Goal: Entertainment & Leisure: Consume media (video, audio)

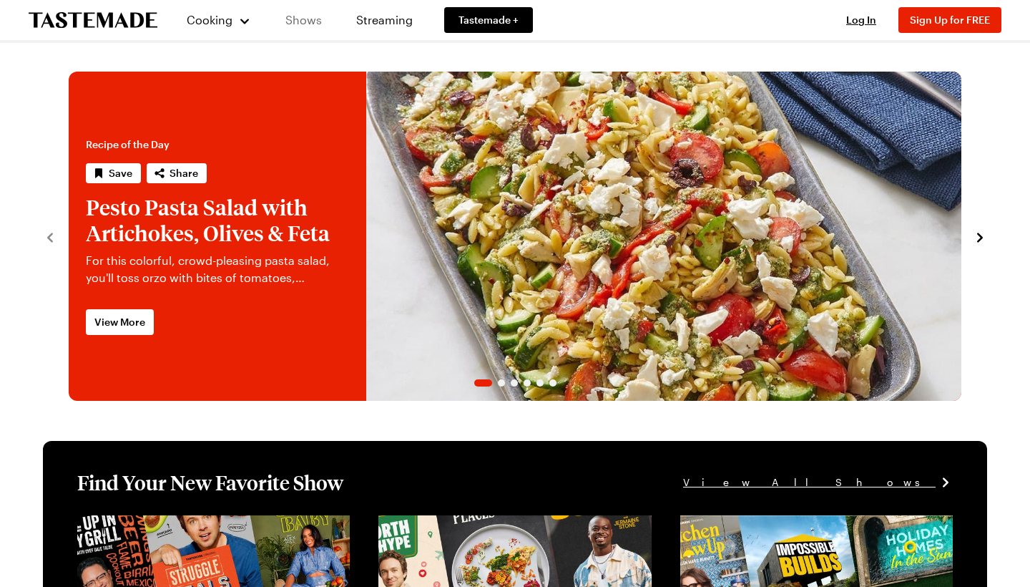
click at [303, 20] on link "Shows" at bounding box center [303, 20] width 65 height 40
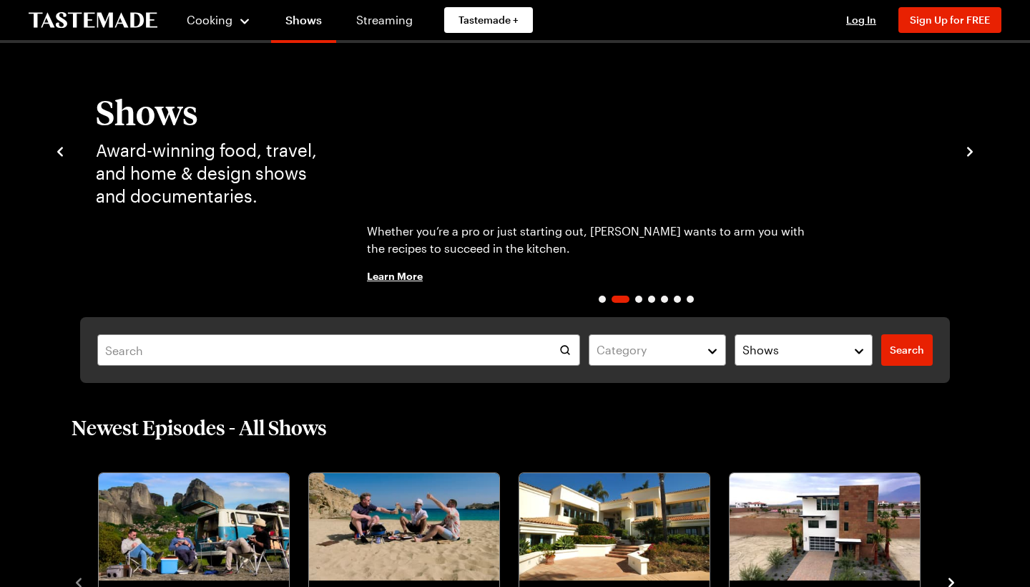
scroll to position [46, 0]
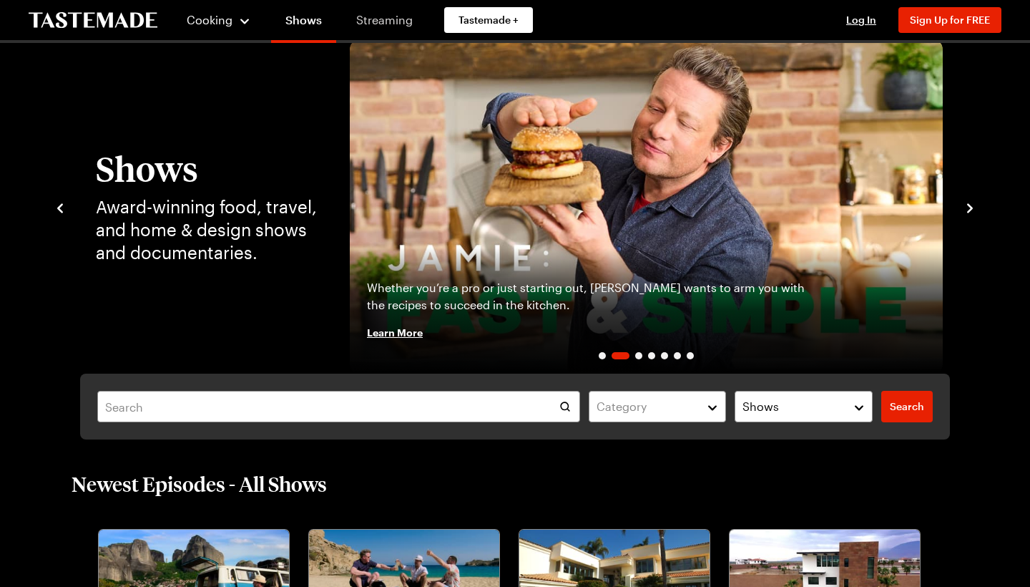
click at [405, 22] on link "Streaming" at bounding box center [384, 20] width 85 height 40
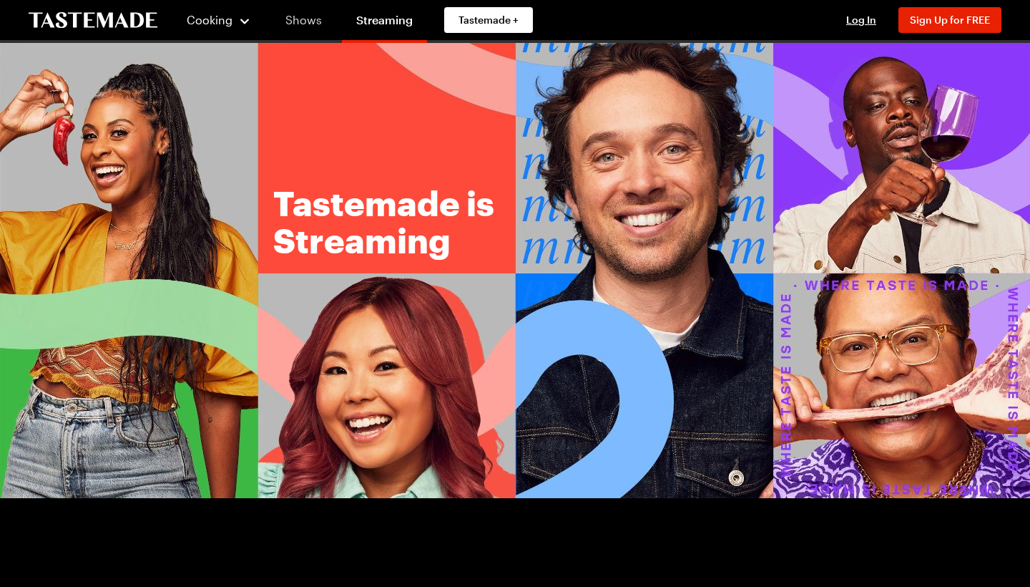
click at [310, 18] on link "Shows" at bounding box center [303, 20] width 65 height 40
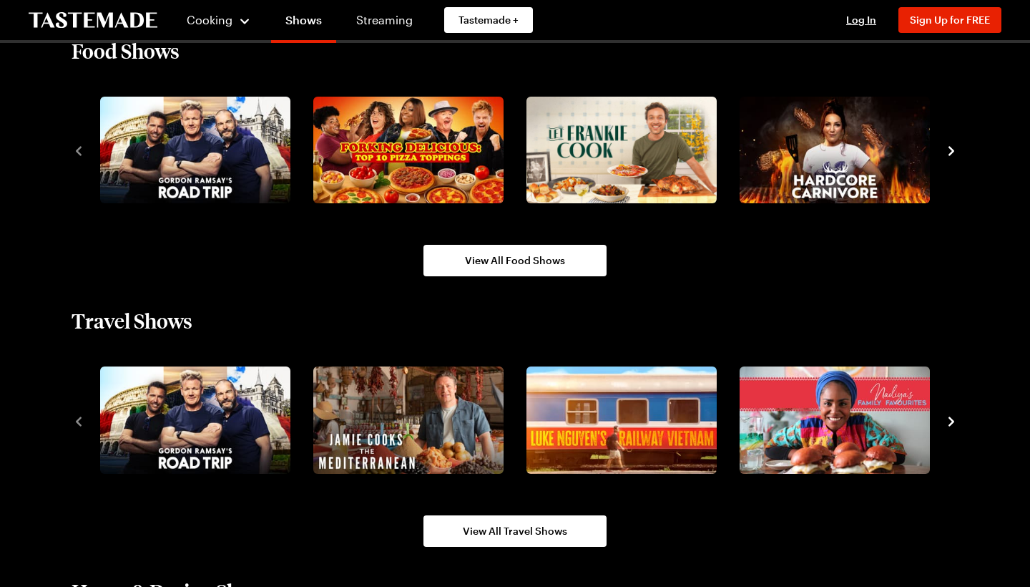
scroll to position [1330, 0]
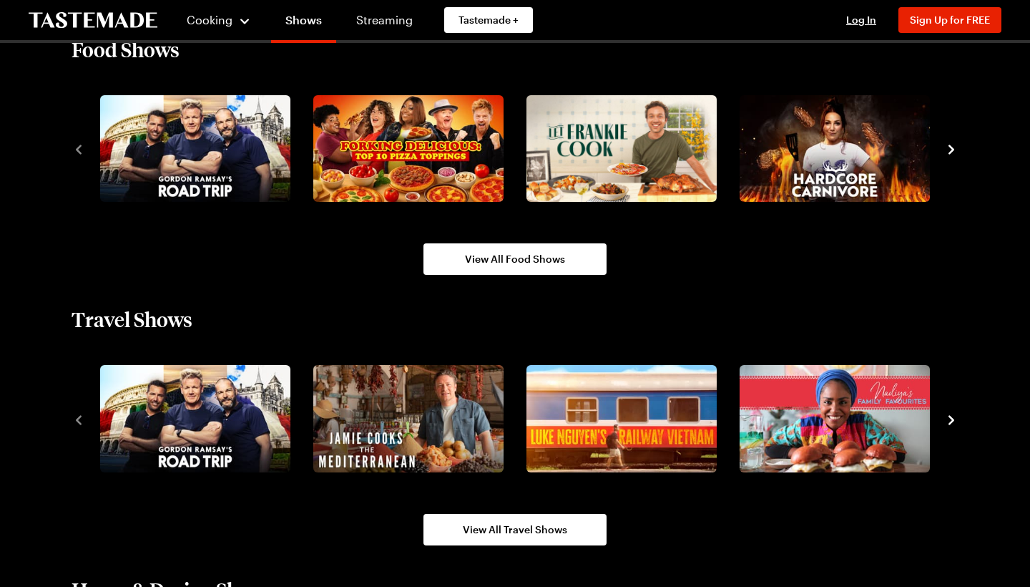
click at [950, 156] on icon "navigate to next item" at bounding box center [952, 149] width 14 height 14
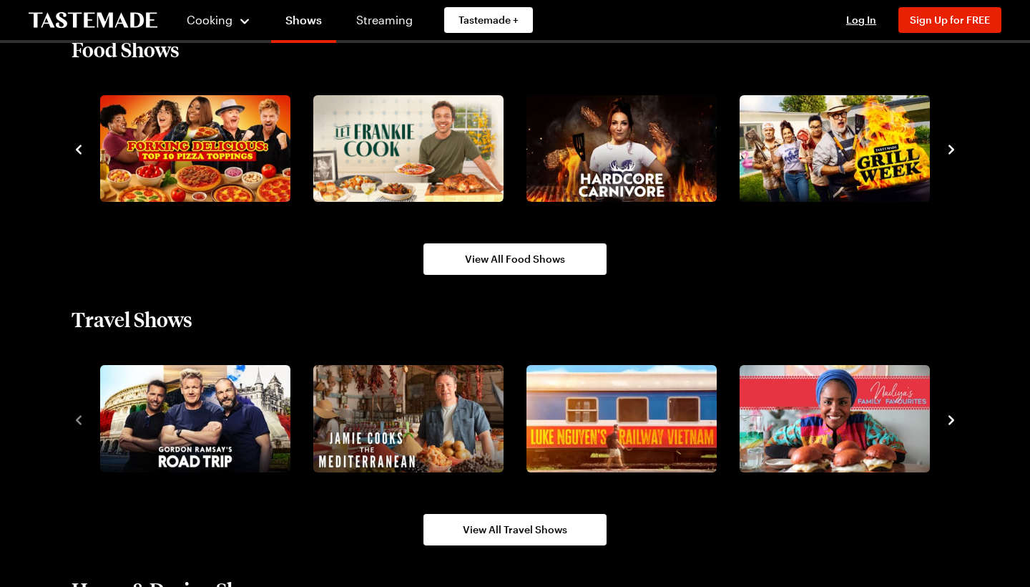
click at [950, 156] on icon "navigate to next item" at bounding box center [952, 149] width 14 height 14
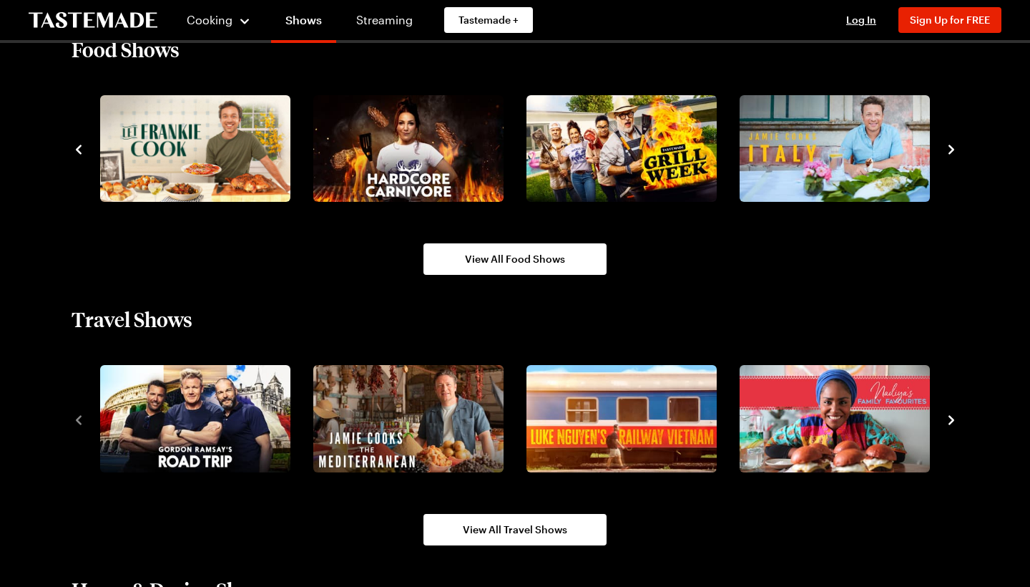
click at [950, 155] on icon "navigate to next item" at bounding box center [952, 149] width 14 height 14
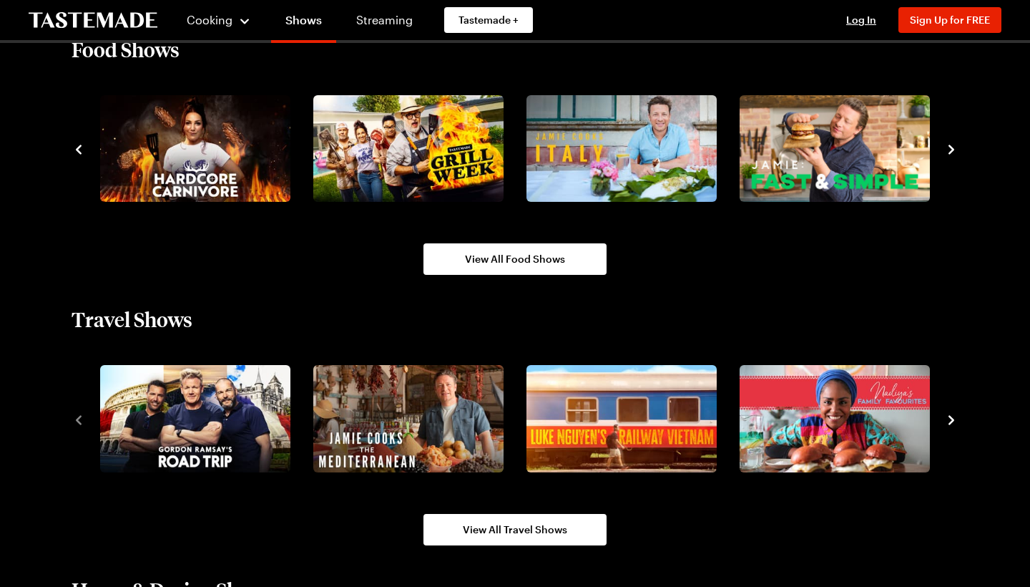
click at [950, 155] on icon "navigate to next item" at bounding box center [952, 149] width 14 height 14
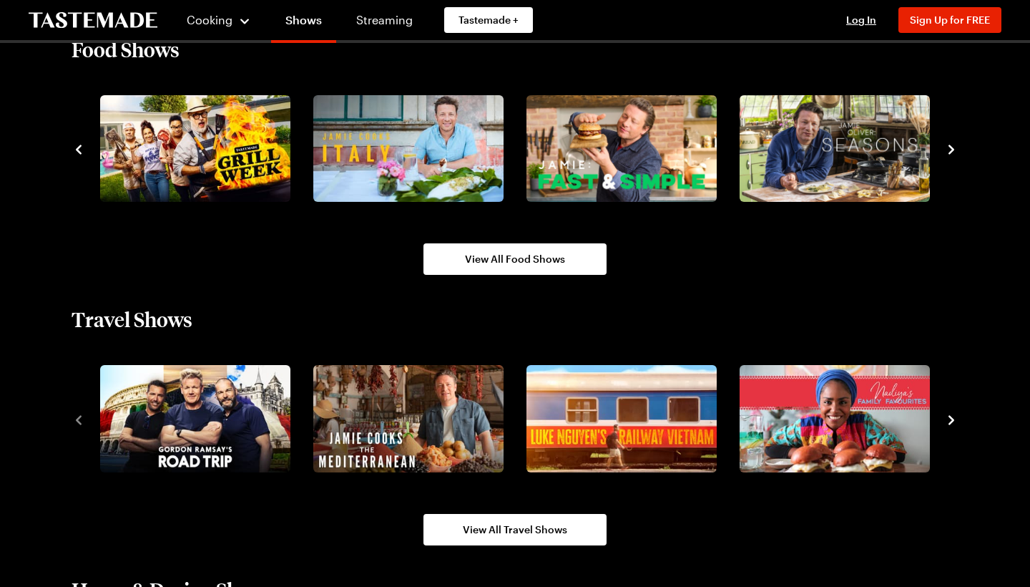
click at [950, 155] on icon "navigate to next item" at bounding box center [952, 149] width 14 height 14
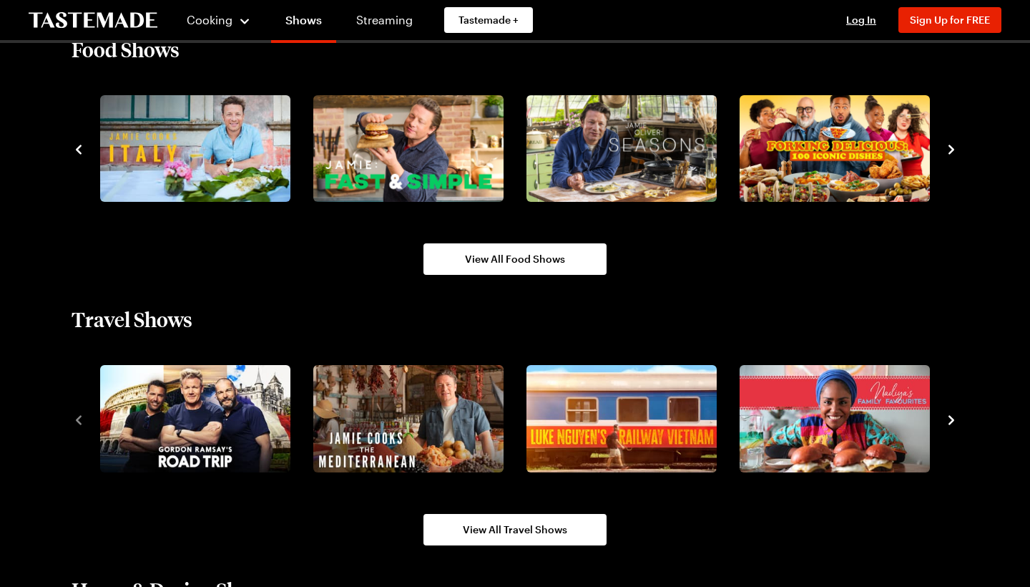
click at [950, 155] on icon "navigate to next item" at bounding box center [952, 149] width 14 height 14
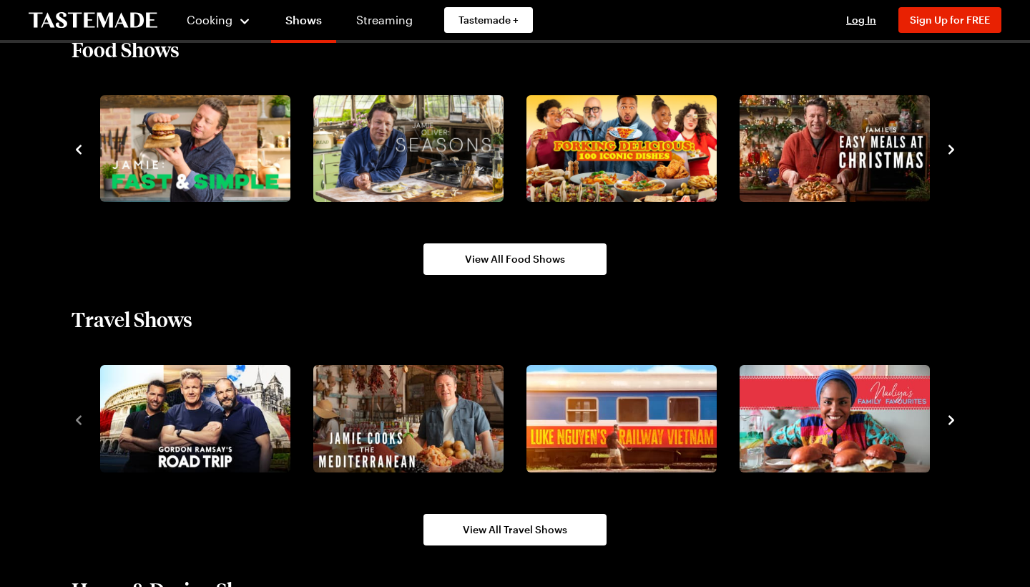
click at [950, 155] on icon "navigate to next item" at bounding box center [952, 149] width 14 height 14
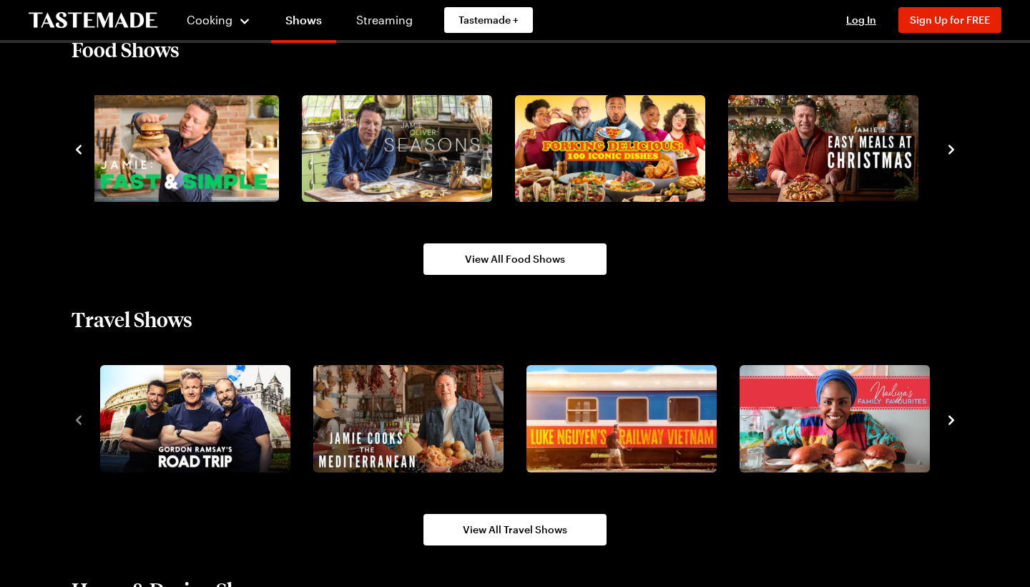
click at [952, 148] on icon "navigate to next item" at bounding box center [952, 149] width 6 height 9
click at [79, 148] on icon "navigate to previous item" at bounding box center [79, 149] width 6 height 9
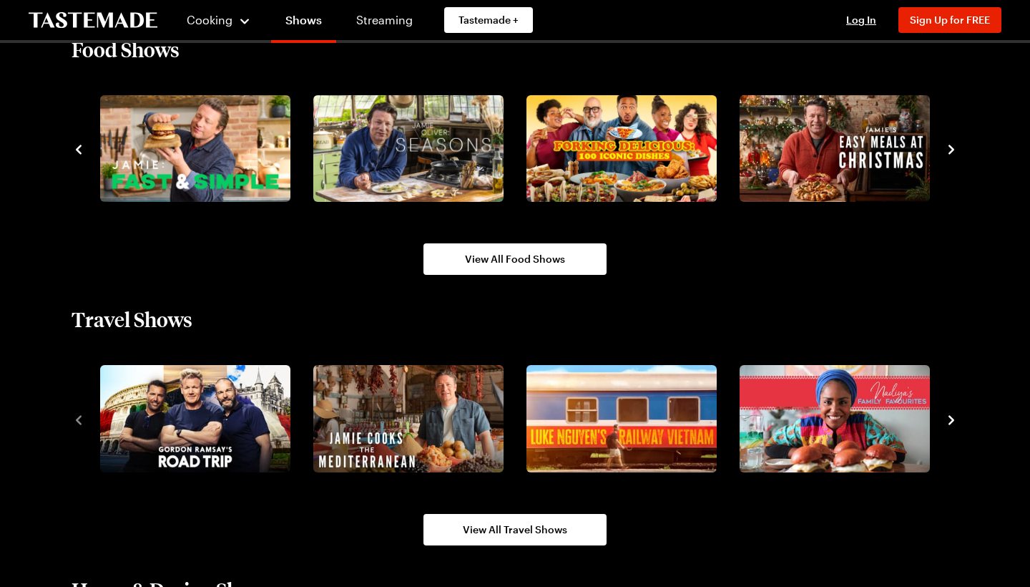
click at [79, 148] on icon "navigate to previous item" at bounding box center [79, 149] width 6 height 9
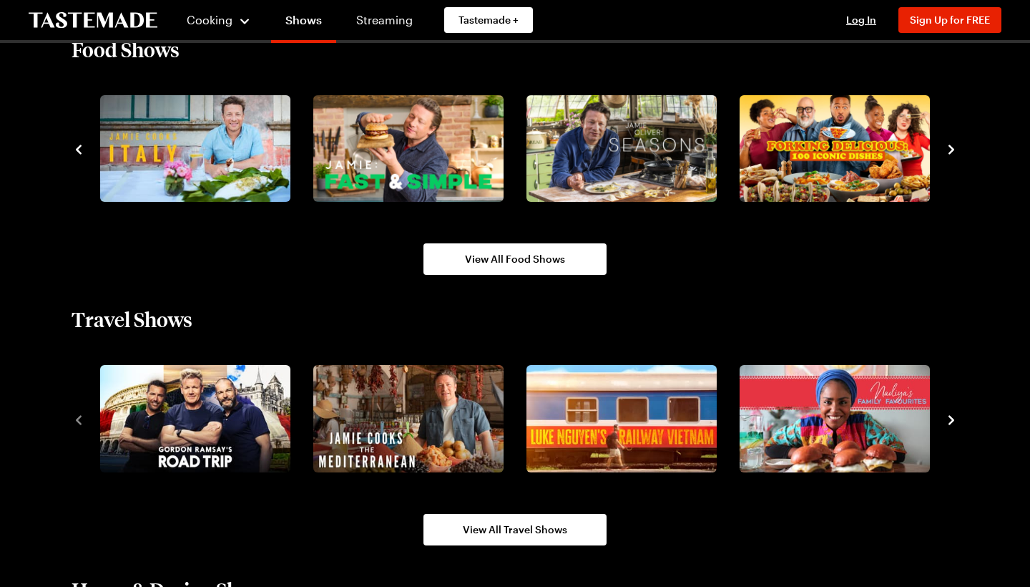
click at [79, 148] on icon "navigate to previous item" at bounding box center [79, 149] width 6 height 9
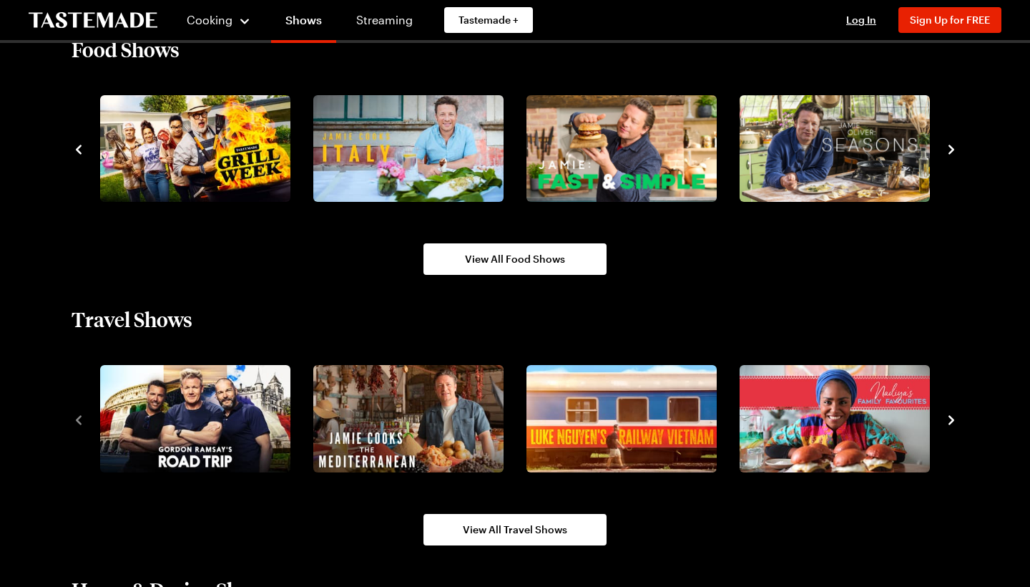
click at [79, 148] on icon "navigate to previous item" at bounding box center [79, 149] width 6 height 9
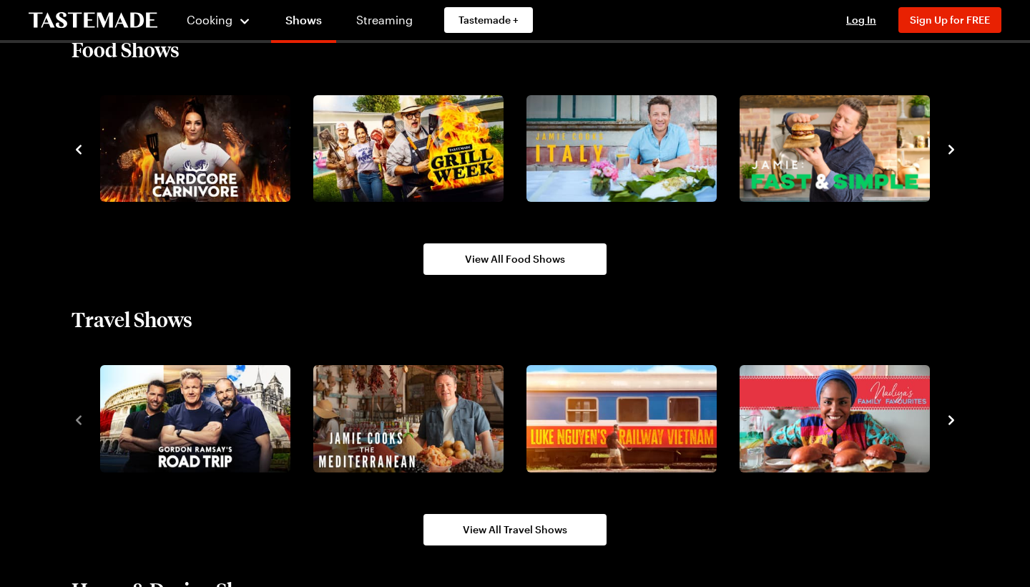
click at [79, 148] on icon "navigate to previous item" at bounding box center [79, 149] width 6 height 9
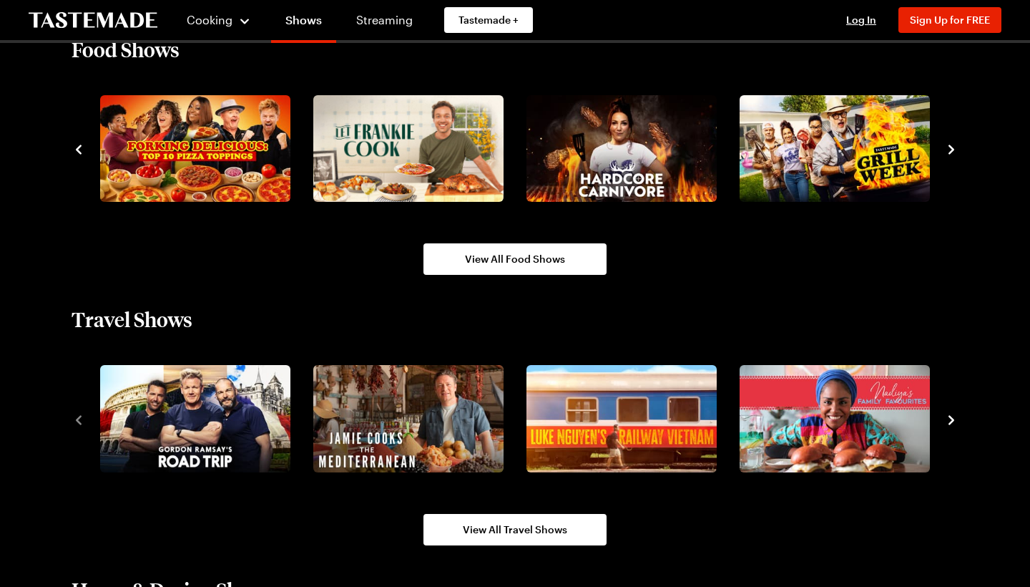
click at [79, 148] on icon "navigate to previous item" at bounding box center [79, 149] width 6 height 9
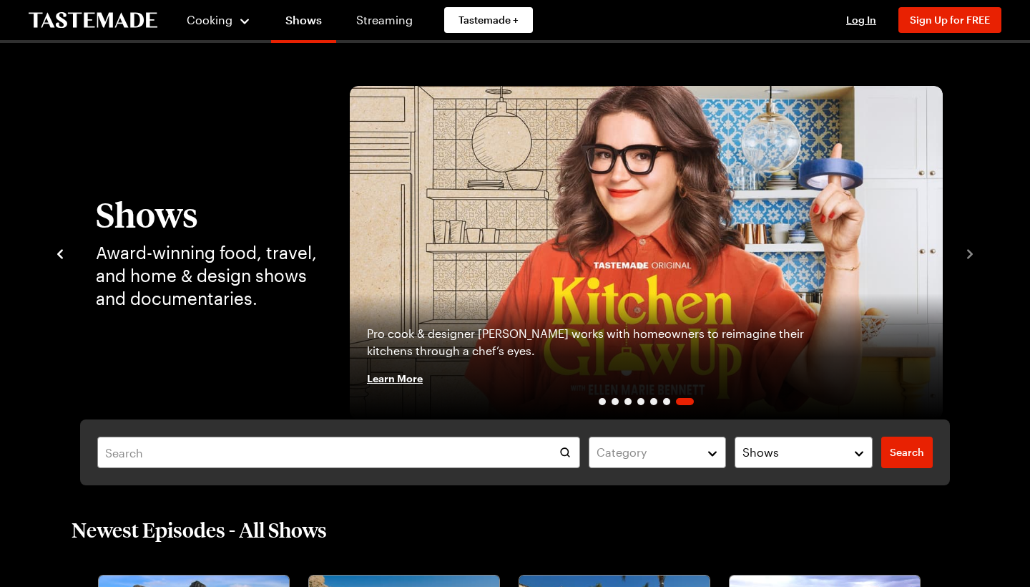
scroll to position [0, 0]
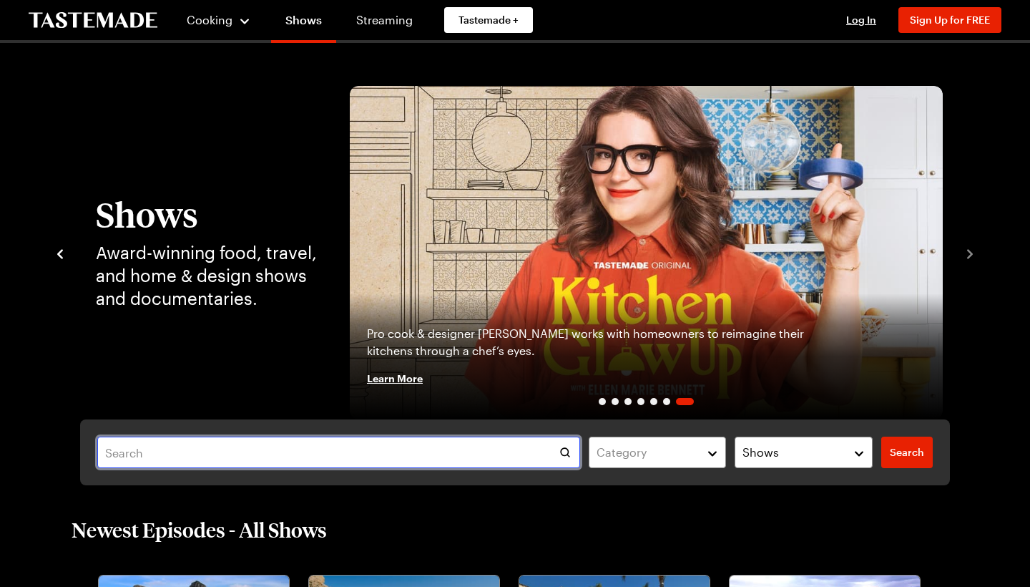
click at [161, 452] on input "text" at bounding box center [338, 452] width 483 height 31
type input "[PERSON_NAME]"
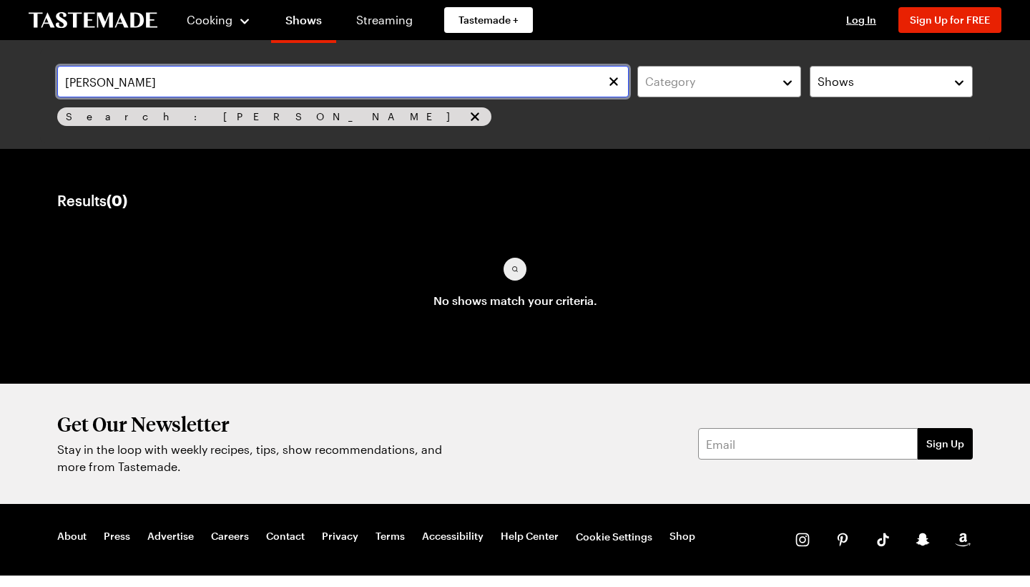
click at [156, 85] on input "[PERSON_NAME]" at bounding box center [343, 81] width 572 height 31
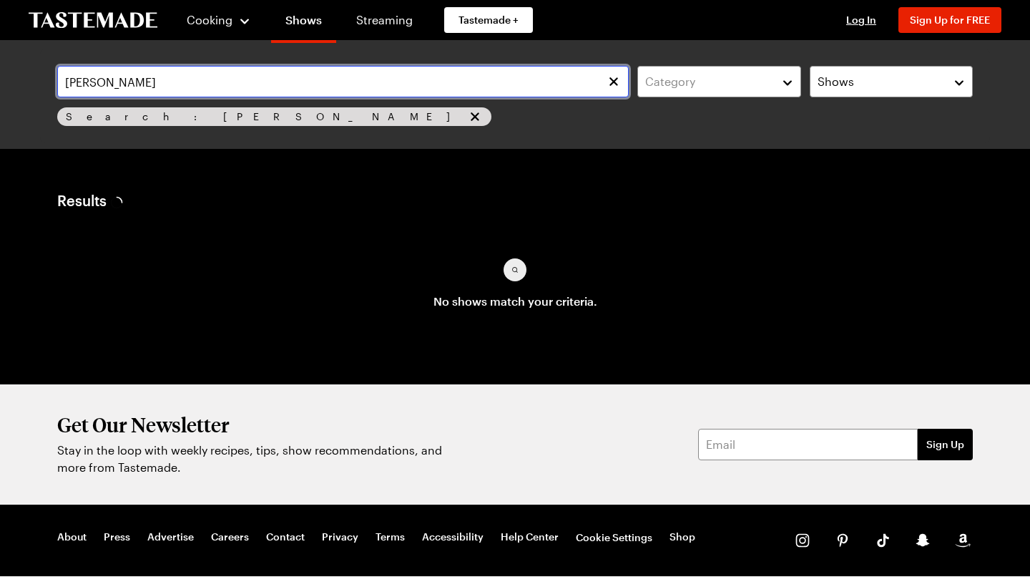
type input "[PERSON_NAME]"
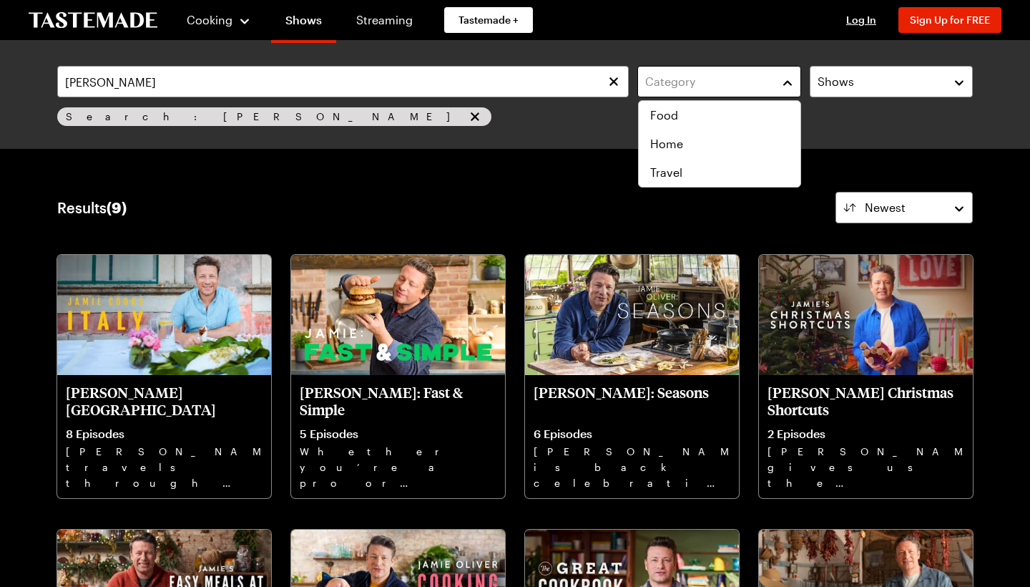
click at [787, 84] on button "Category" at bounding box center [719, 81] width 163 height 31
click at [764, 109] on div "Food" at bounding box center [719, 115] width 139 height 17
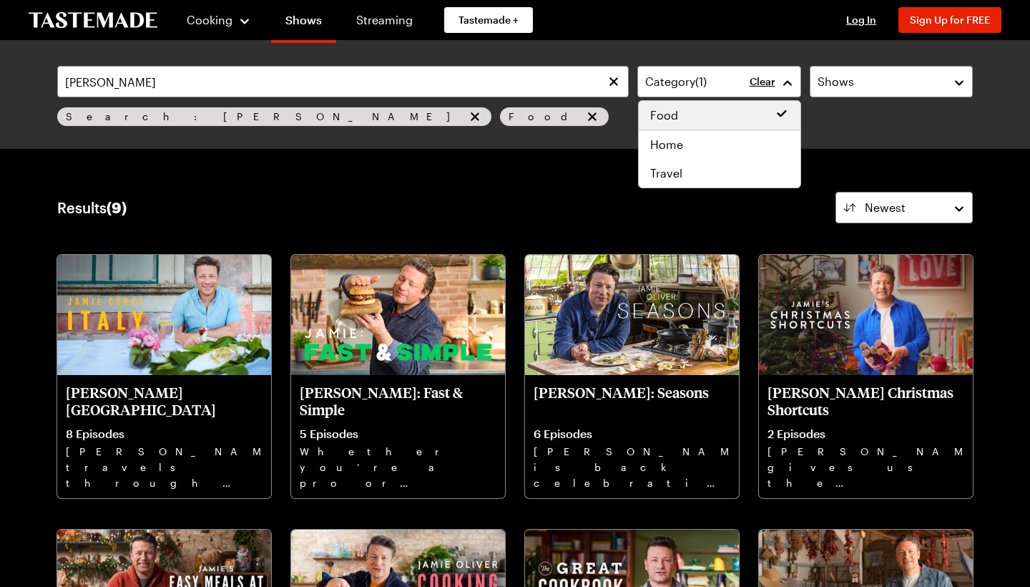
click at [38, 486] on div "[PERSON_NAME] Category ( 1 ) Clear Shows Search: [PERSON_NAME] Food Search Resu…" at bounding box center [515, 574] width 1030 height 1063
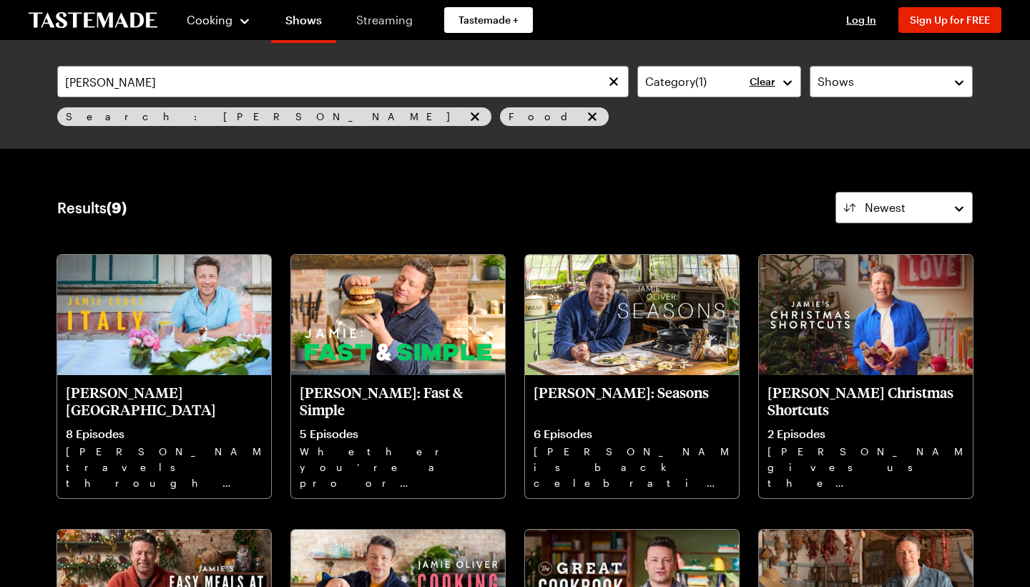
click at [400, 28] on link "Streaming" at bounding box center [384, 20] width 85 height 40
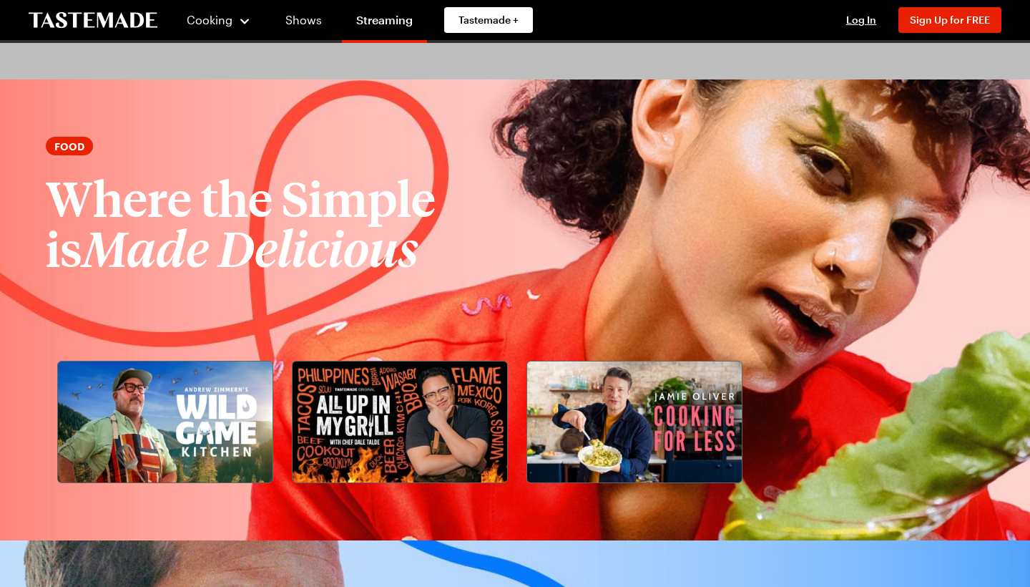
scroll to position [1664, 0]
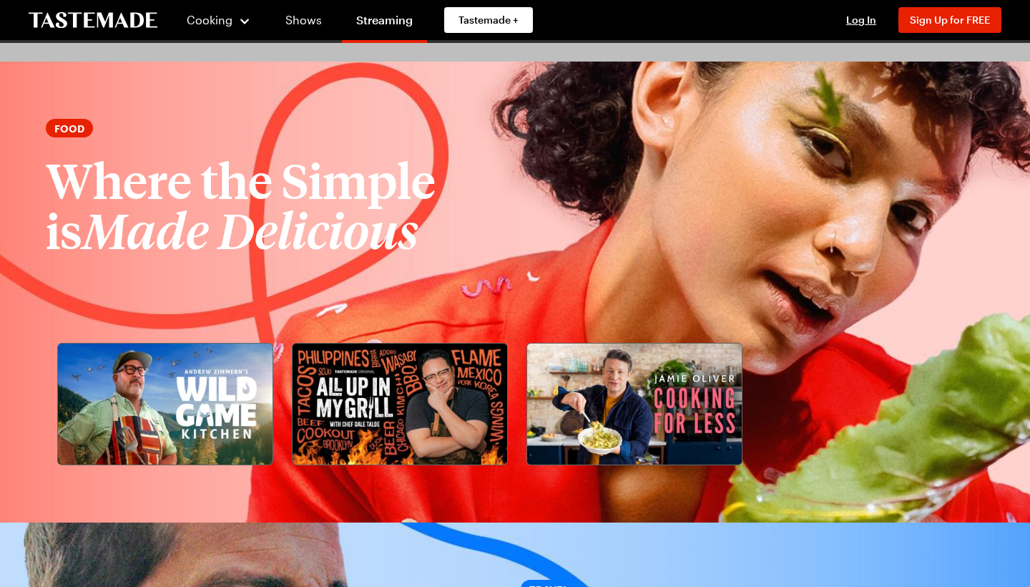
click at [582, 409] on img at bounding box center [634, 403] width 215 height 121
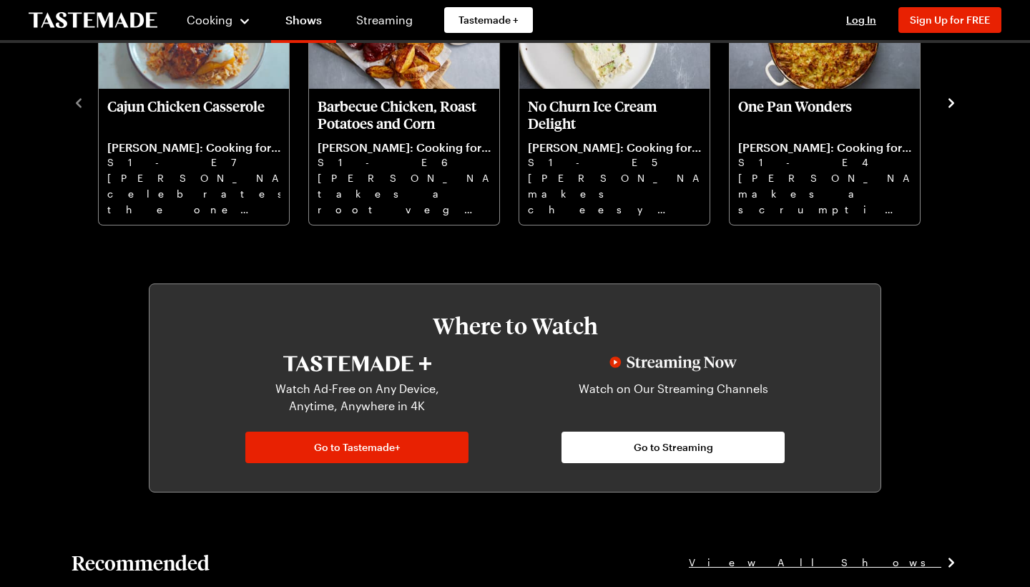
scroll to position [577, 0]
click at [854, 162] on p "S1 - E4" at bounding box center [824, 163] width 173 height 16
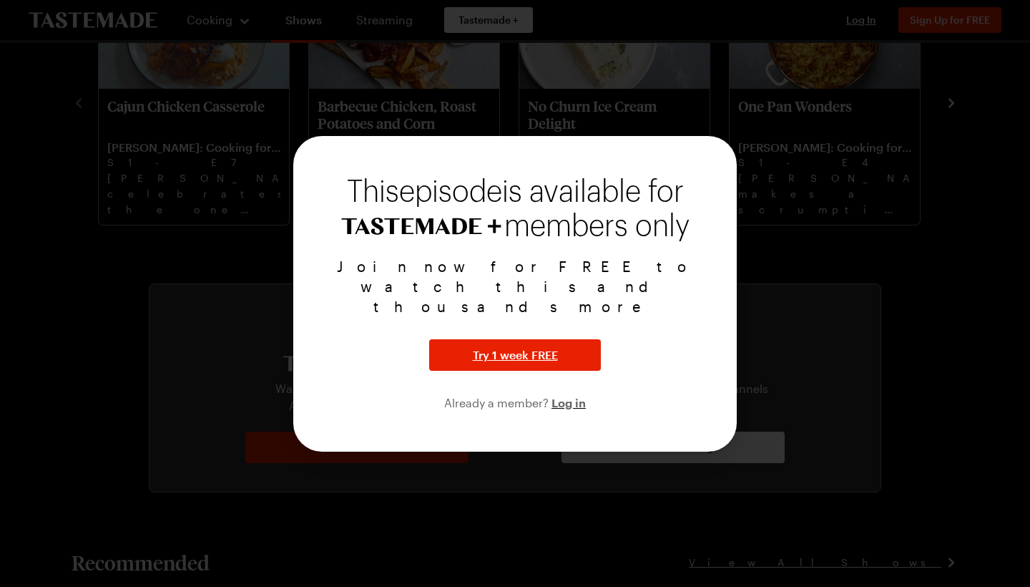
click at [839, 278] on div at bounding box center [515, 293] width 1030 height 587
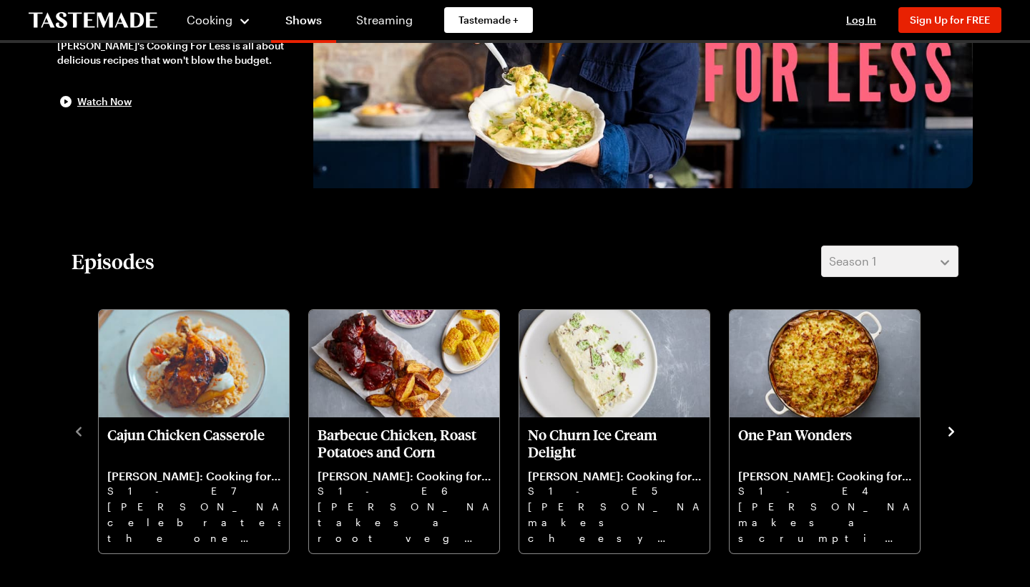
scroll to position [245, 0]
